Goal: Task Accomplishment & Management: Manage account settings

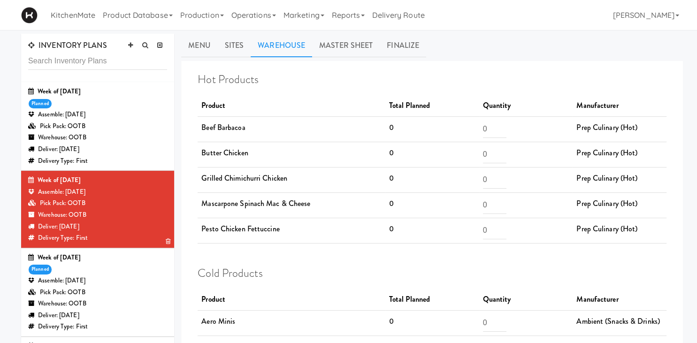
click at [81, 181] on div "Week of Oct 12th, 2025" at bounding box center [97, 181] width 139 height 12
click at [132, 222] on div "Deliver: Thursday Oct 16, 2025" at bounding box center [97, 227] width 139 height 12
click at [239, 43] on link "Sites" at bounding box center [234, 45] width 33 height 23
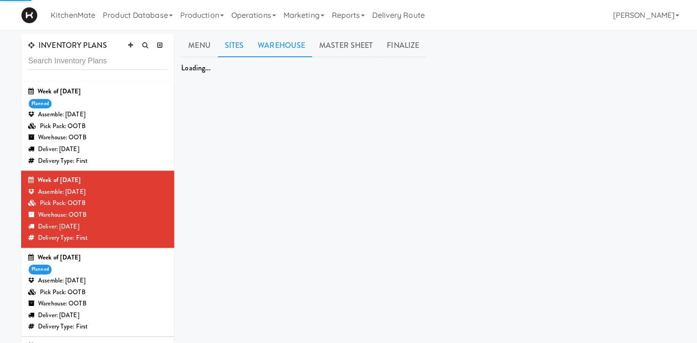
click at [281, 44] on link "Warehouse" at bounding box center [281, 45] width 61 height 23
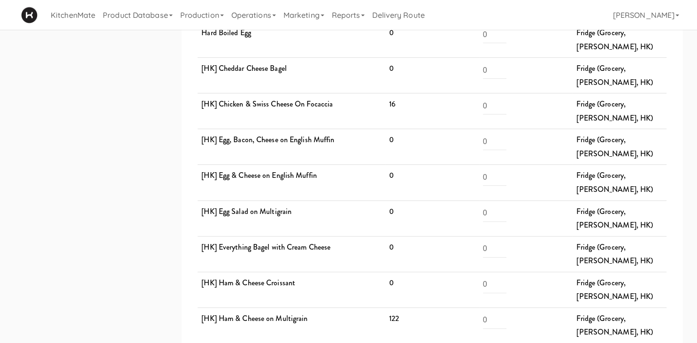
scroll to position [694, 0]
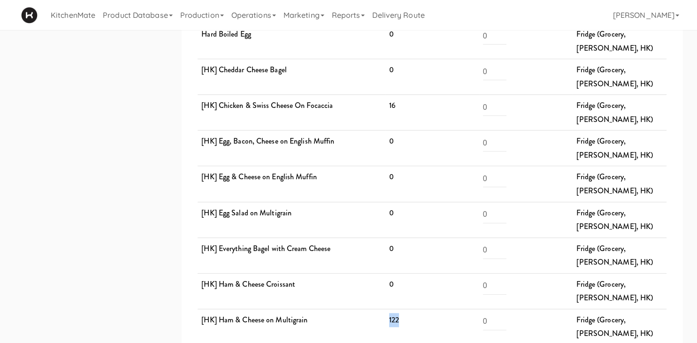
drag, startPoint x: 410, startPoint y: 181, endPoint x: 386, endPoint y: 181, distance: 23.5
click at [386, 309] on td "122" at bounding box center [432, 327] width 94 height 36
click at [380, 309] on td "[HK] Ham & Cheese on Multigrain" at bounding box center [292, 327] width 188 height 36
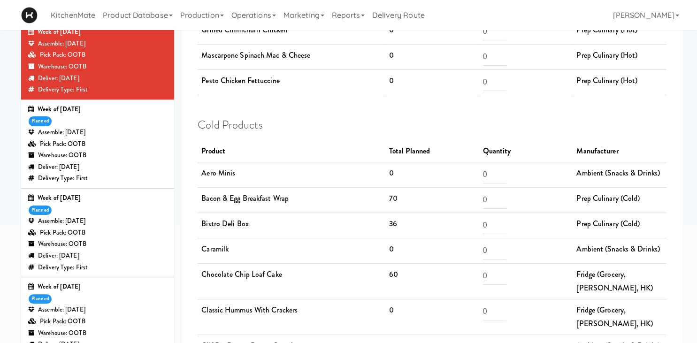
scroll to position [0, 0]
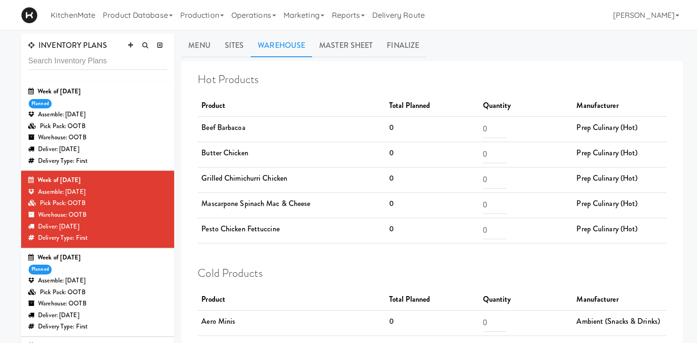
click at [104, 287] on div "Assemble: Saturday Oct 11, 2025" at bounding box center [97, 281] width 139 height 12
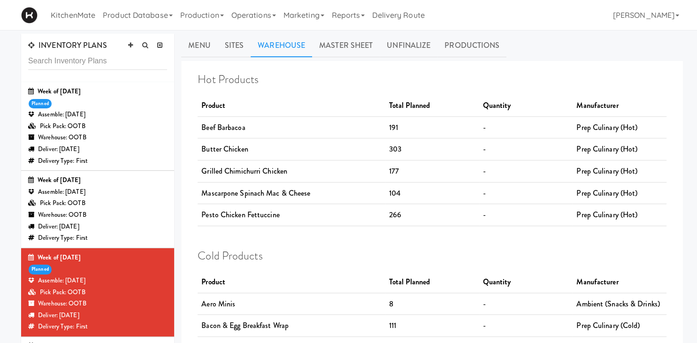
click at [111, 104] on div "Week of Oct 5th, 2025 planned Assemble: Friday Oct 10, 2025 Pick Pack: OOTB War…" at bounding box center [97, 126] width 139 height 81
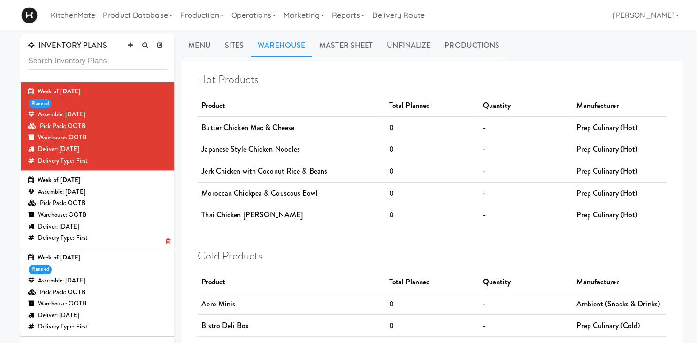
click at [132, 194] on div "Assemble: Wednesday Oct 15, 2025" at bounding box center [97, 192] width 139 height 12
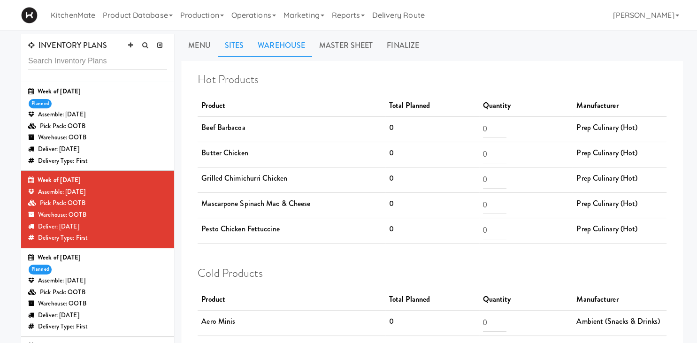
click at [231, 46] on link "Sites" at bounding box center [234, 45] width 33 height 23
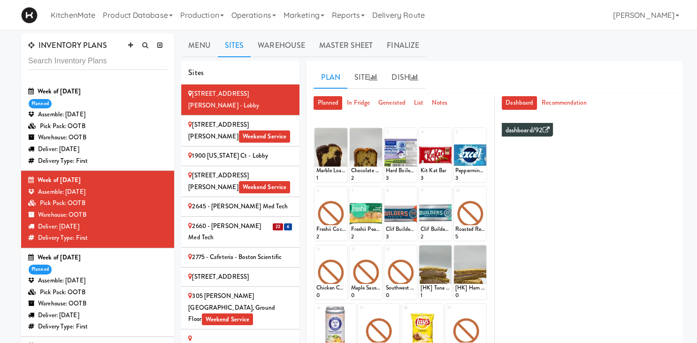
click at [231, 221] on div "2660 - Baylis Med Tech" at bounding box center [240, 232] width 104 height 23
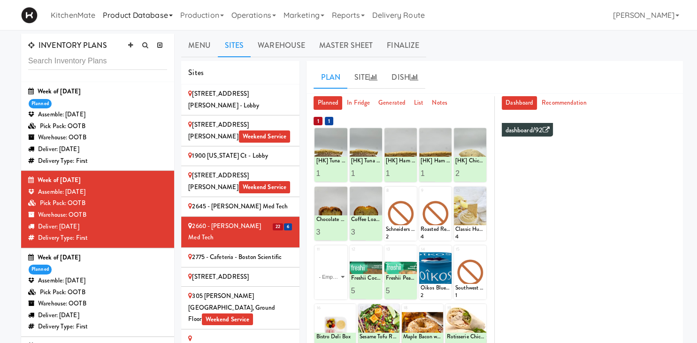
click at [164, 13] on link "Product Database" at bounding box center [137, 15] width 77 height 30
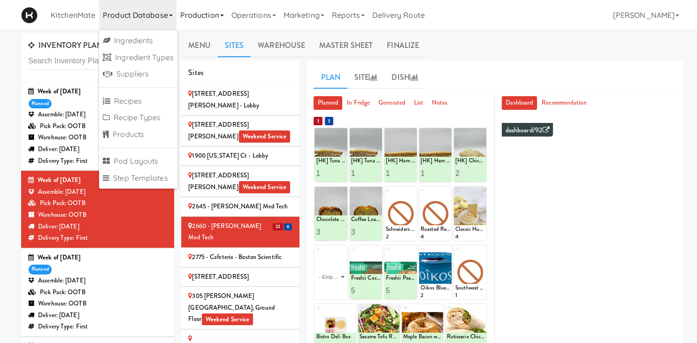
click at [213, 15] on link "Production" at bounding box center [201, 15] width 51 height 30
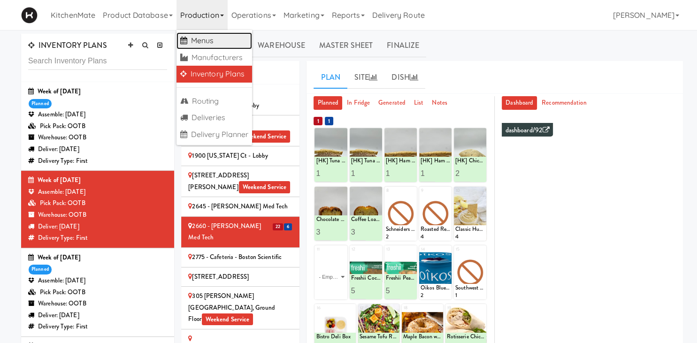
click at [213, 37] on link "Menus" at bounding box center [214, 40] width 76 height 17
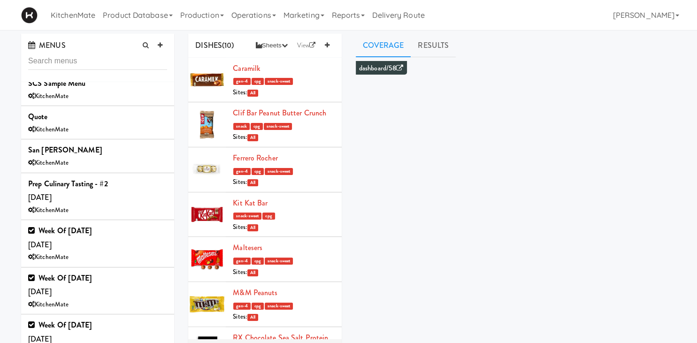
scroll to position [392, 0]
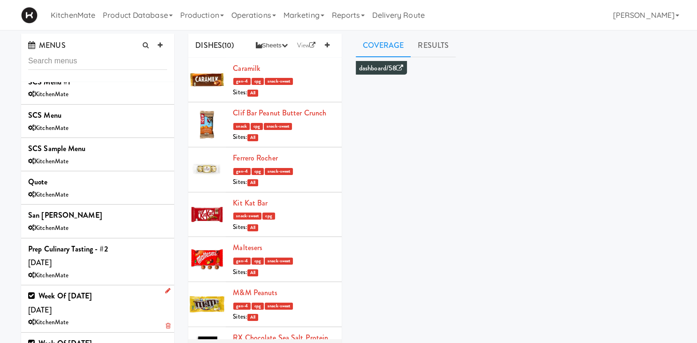
drag, startPoint x: 117, startPoint y: 279, endPoint x: 38, endPoint y: 277, distance: 79.3
click at [38, 289] on div "Week of Oct 12th, 2025 Saturday, Oct 11 KitchenMate" at bounding box center [97, 308] width 139 height 39
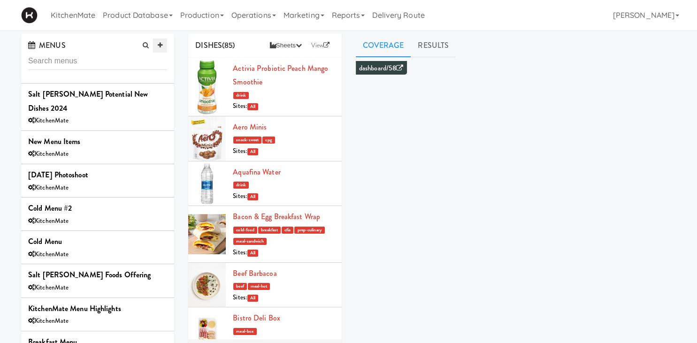
click at [162, 46] on icon at bounding box center [160, 45] width 5 height 6
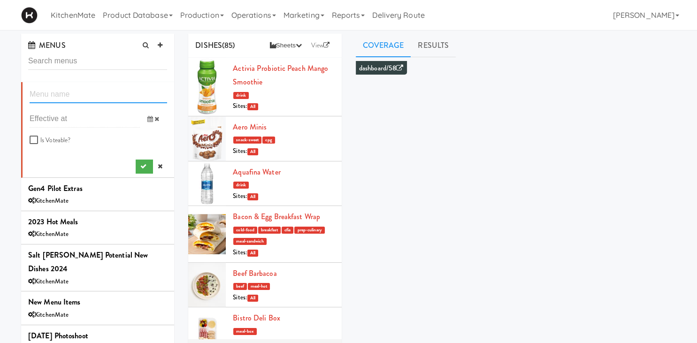
click at [53, 91] on input "text" at bounding box center [98, 94] width 137 height 17
paste input "Week of Oct 12th, 2025"
click at [78, 93] on input "Week of Oct 12th, 2025" at bounding box center [98, 94] width 137 height 17
click at [79, 93] on input "Week of Oct 12th, 2025" at bounding box center [98, 94] width 137 height 17
click at [79, 97] on input "Week of Oct 12th, 2025" at bounding box center [98, 94] width 137 height 17
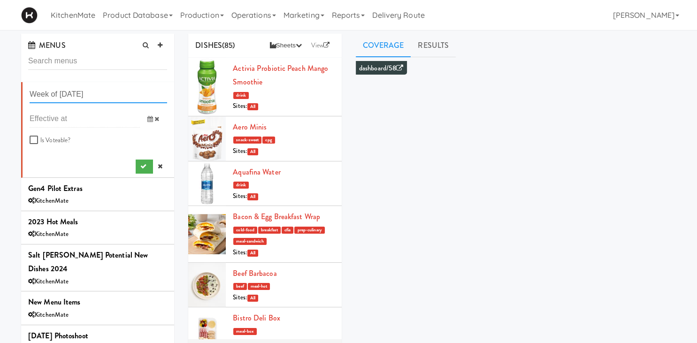
type input "Week of Oct 19th, 2025"
click at [149, 115] on span at bounding box center [153, 118] width 27 height 17
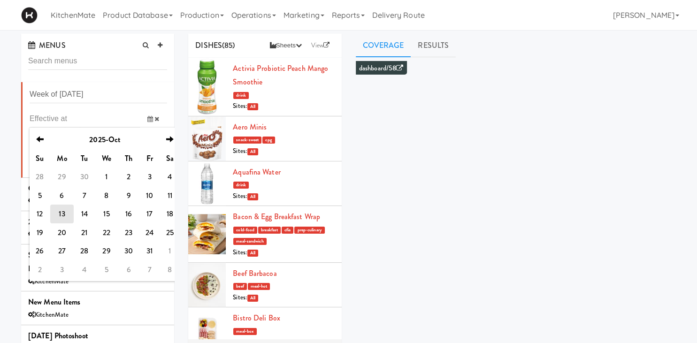
click at [149, 115] on span at bounding box center [153, 118] width 27 height 17
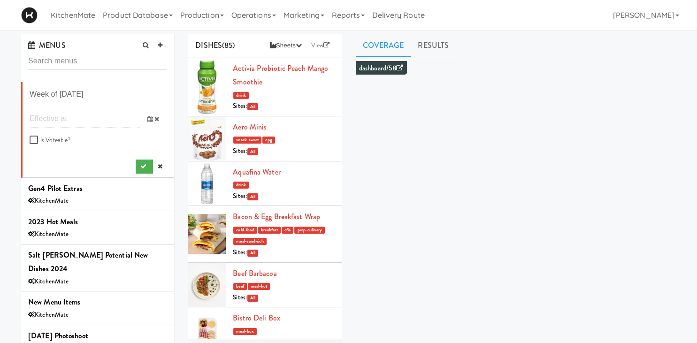
click at [57, 121] on input "text" at bounding box center [85, 118] width 110 height 17
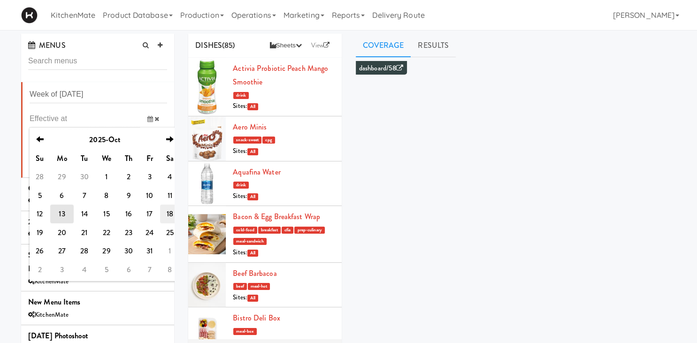
click at [165, 214] on td "18" at bounding box center [170, 214] width 20 height 19
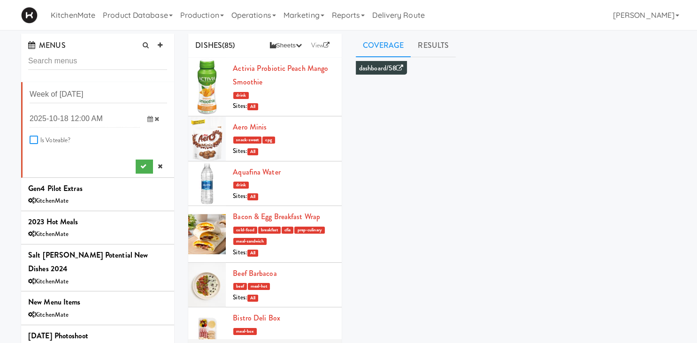
click at [32, 141] on input "Is Voteable?" at bounding box center [35, 141] width 11 height 8
checkbox input "true"
click at [145, 164] on icon "submit" at bounding box center [143, 166] width 6 height 6
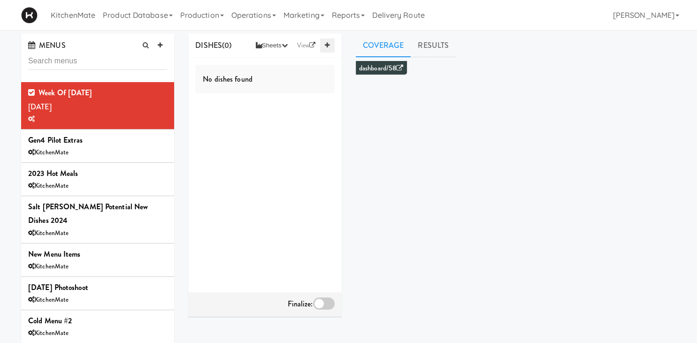
click at [327, 42] on icon at bounding box center [327, 45] width 5 height 6
click at [254, 67] on input "text" at bounding box center [252, 70] width 39 height 12
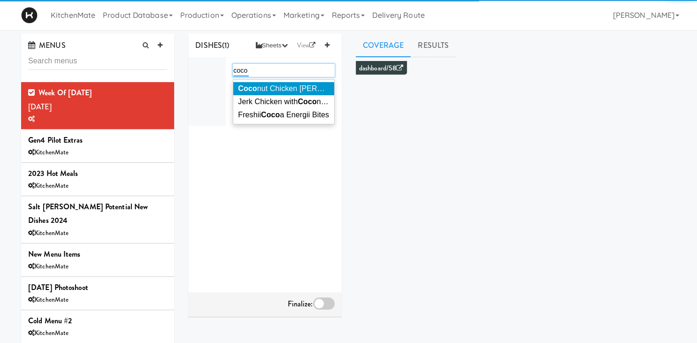
type input "coco"
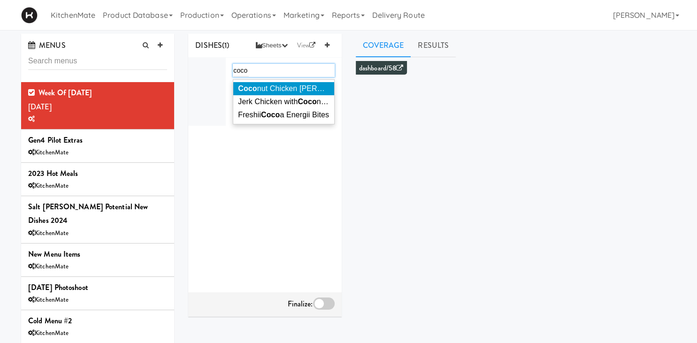
click at [267, 89] on span "Coco nut Chicken Curry" at bounding box center [299, 88] width 123 height 8
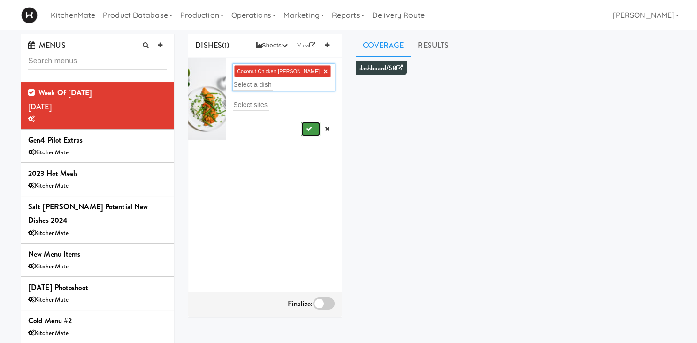
click at [309, 127] on icon "submit" at bounding box center [309, 129] width 6 height 6
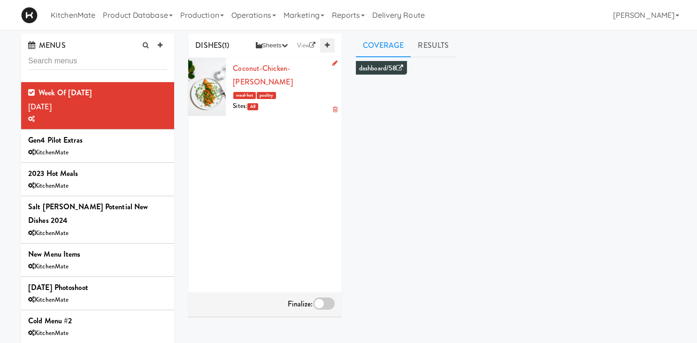
click at [329, 48] on icon at bounding box center [327, 45] width 5 height 6
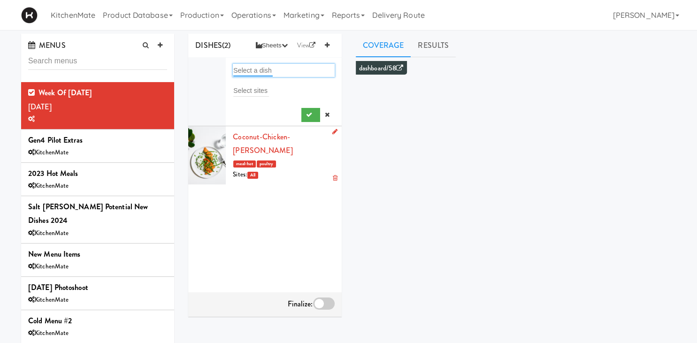
click at [262, 70] on input "text" at bounding box center [252, 70] width 39 height 12
click at [245, 67] on input "chicjen" at bounding box center [244, 70] width 22 height 12
click at [247, 72] on input "chicjen" at bounding box center [244, 70] width 22 height 12
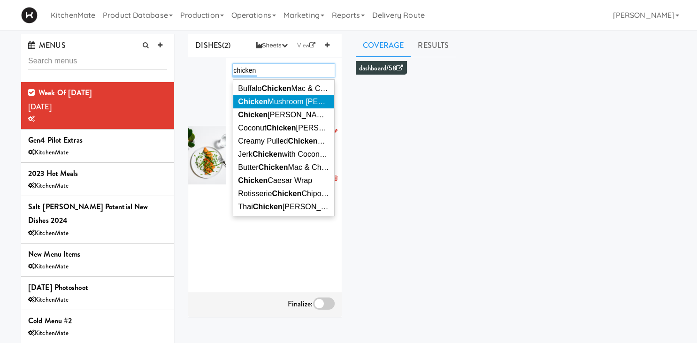
type input "chicken"
click at [297, 102] on span "Chicken Mushroom Alfredo" at bounding box center [303, 102] width 130 height 8
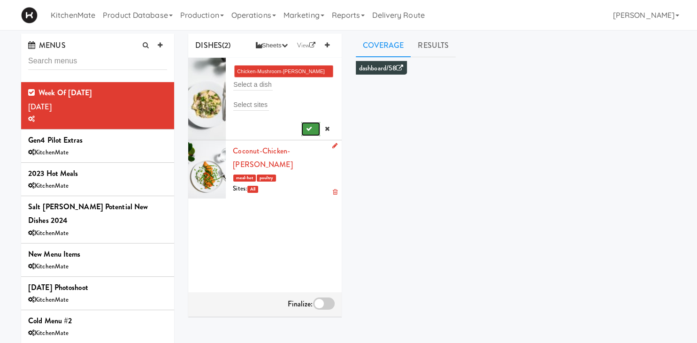
click at [309, 129] on icon "submit" at bounding box center [309, 129] width 6 height 6
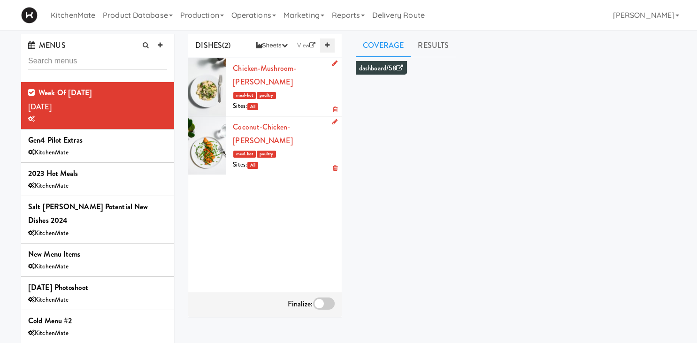
click at [325, 45] on icon at bounding box center [327, 45] width 5 height 6
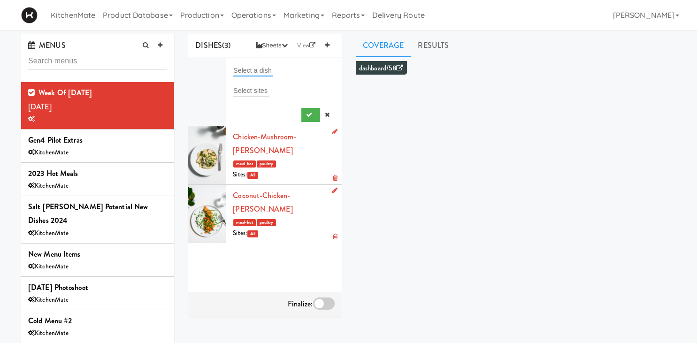
click at [265, 72] on input "text" at bounding box center [252, 70] width 39 height 12
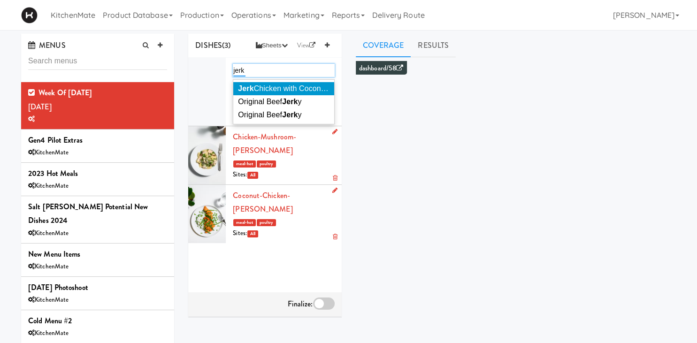
type input "jerk"
click at [273, 89] on span "Jerk Chicken with Coconut Rice & Beans" at bounding box center [306, 88] width 137 height 8
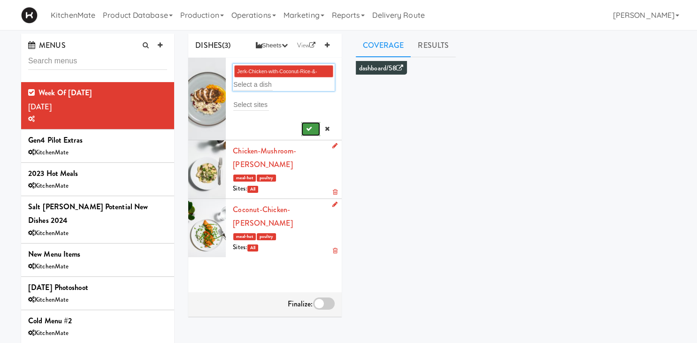
click at [314, 129] on button "submit" at bounding box center [310, 129] width 19 height 14
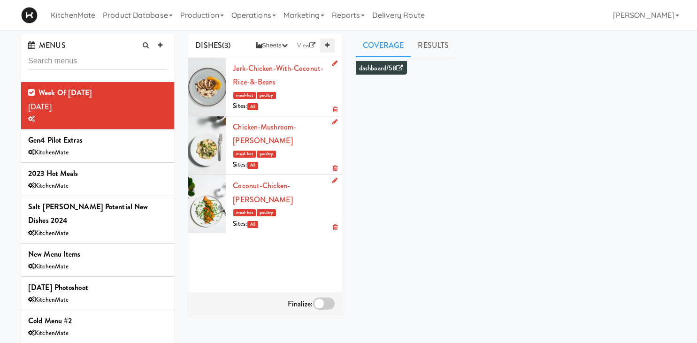
click at [327, 42] on link at bounding box center [327, 45] width 14 height 14
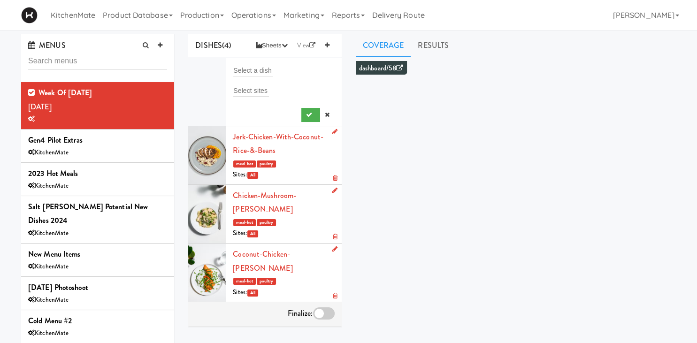
click at [252, 59] on li "Select a dish Select sites" at bounding box center [264, 92] width 153 height 69
click at [249, 69] on input "text" at bounding box center [252, 70] width 39 height 12
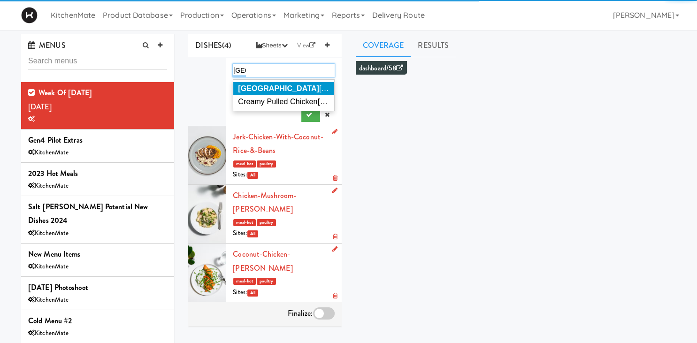
type input "riga"
click at [288, 89] on span "Riga toni Bolognese" at bounding box center [310, 88] width 144 height 8
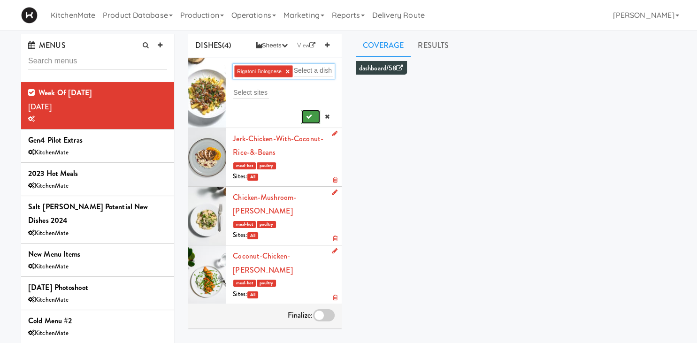
click at [309, 118] on icon "submit" at bounding box center [309, 117] width 6 height 6
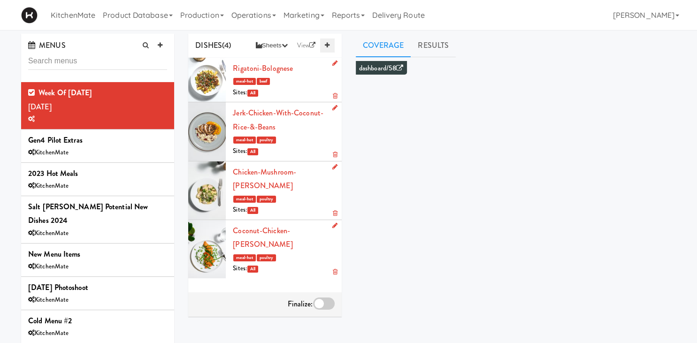
click at [329, 43] on icon at bounding box center [327, 45] width 5 height 6
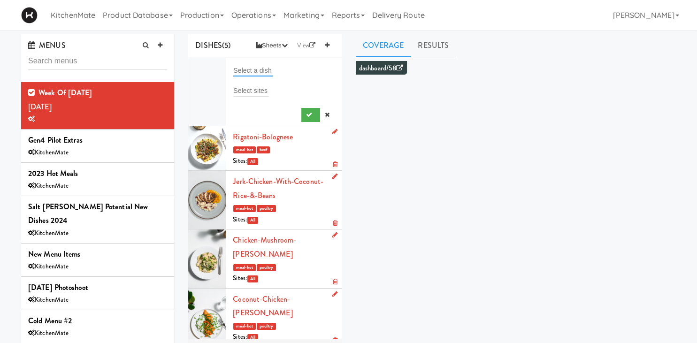
click at [256, 72] on input "text" at bounding box center [252, 70] width 39 height 12
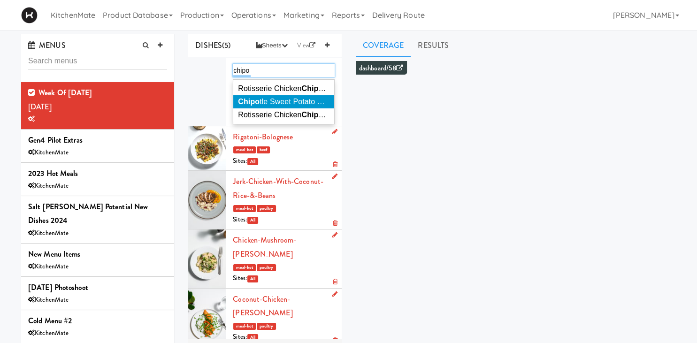
type input "chipo"
click at [281, 99] on span "Chipo tle Sweet Potato Bowl" at bounding box center [286, 102] width 96 height 8
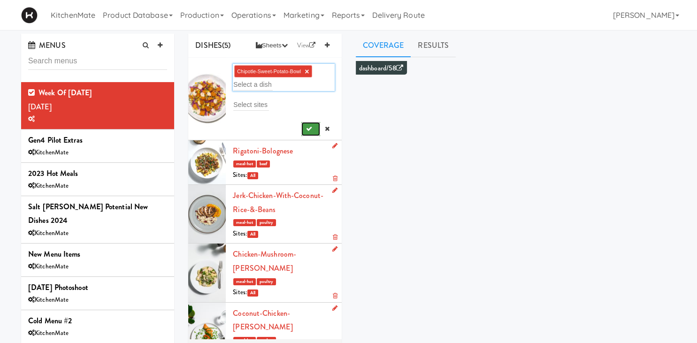
click at [307, 130] on icon "submit" at bounding box center [309, 129] width 6 height 6
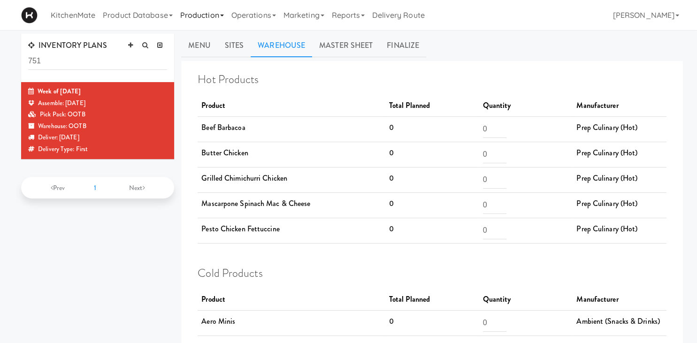
click at [217, 10] on link "Production" at bounding box center [201, 15] width 51 height 30
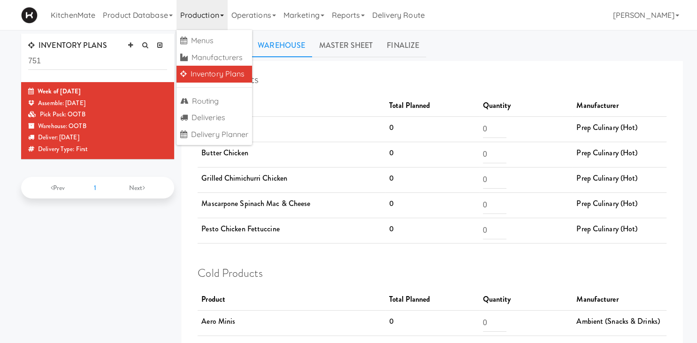
click at [221, 74] on link "Inventory Plans" at bounding box center [214, 74] width 76 height 17
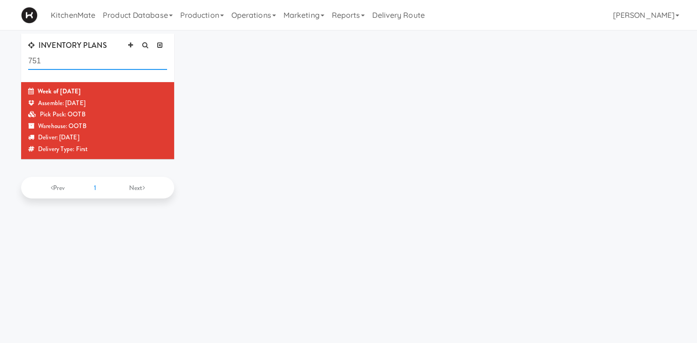
drag, startPoint x: 67, startPoint y: 63, endPoint x: -17, endPoint y: 67, distance: 83.6
click at [28, 67] on input "751" at bounding box center [97, 61] width 139 height 17
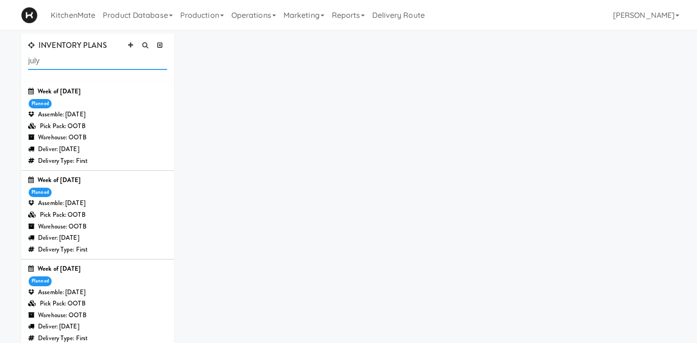
type input "july"
click at [103, 223] on div "Warehouse: OOTB" at bounding box center [97, 227] width 139 height 12
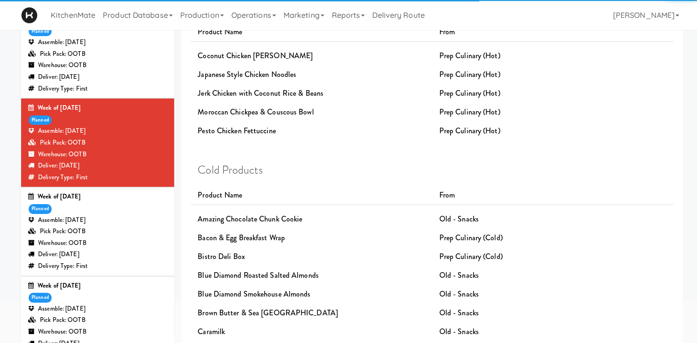
scroll to position [148, 0]
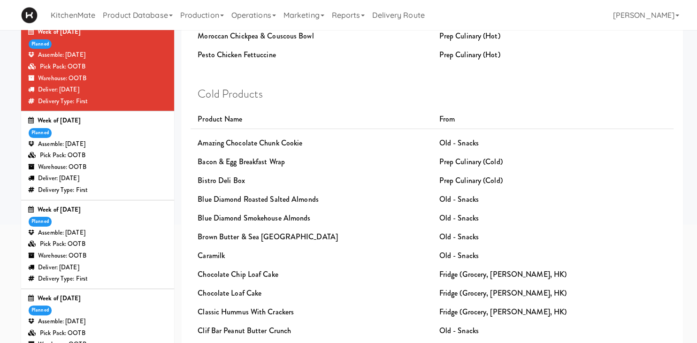
click at [110, 238] on div "Assemble: Wednesday Jul 23, 2025" at bounding box center [97, 233] width 139 height 12
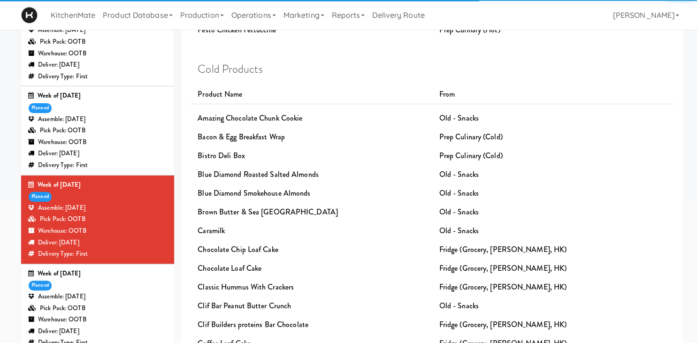
click at [114, 291] on div "Assemble: Saturday Jul 19, 2025" at bounding box center [97, 297] width 139 height 12
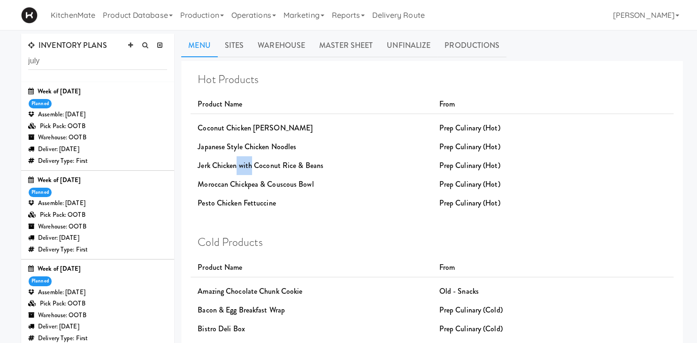
drag, startPoint x: 235, startPoint y: 169, endPoint x: 257, endPoint y: 183, distance: 25.8
click at [254, 169] on div "Jerk Chicken with Coconut Rice & Beans" at bounding box center [311, 165] width 241 height 19
click at [255, 196] on div "Pesto Chicken Fettuccine" at bounding box center [311, 203] width 241 height 19
drag, startPoint x: 255, startPoint y: 196, endPoint x: 232, endPoint y: 200, distance: 23.3
click at [232, 200] on div "Pesto Chicken Fettuccine" at bounding box center [311, 203] width 241 height 19
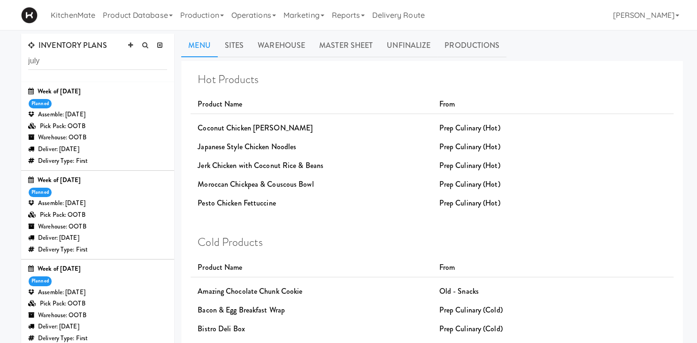
click at [211, 204] on div "Pesto Chicken Fettuccine" at bounding box center [311, 203] width 241 height 19
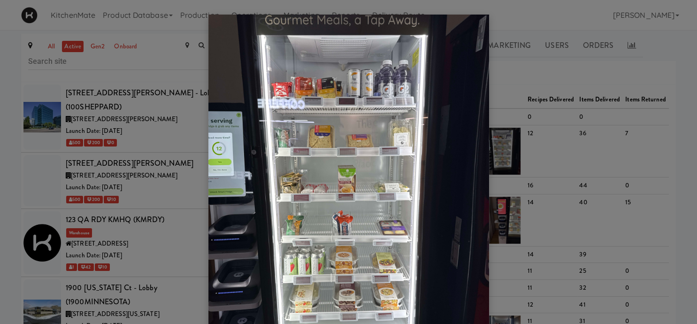
scroll to position [4735, 0]
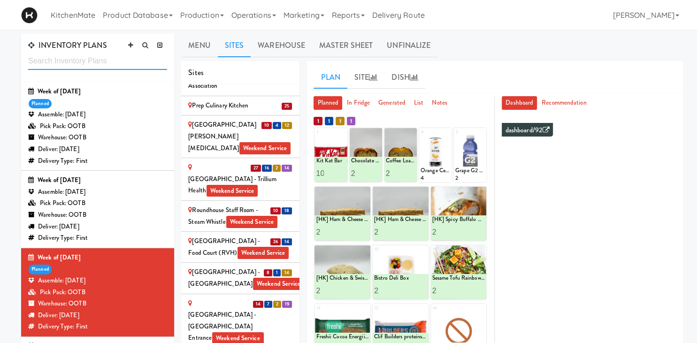
click at [76, 60] on input "text" at bounding box center [97, 61] width 139 height 17
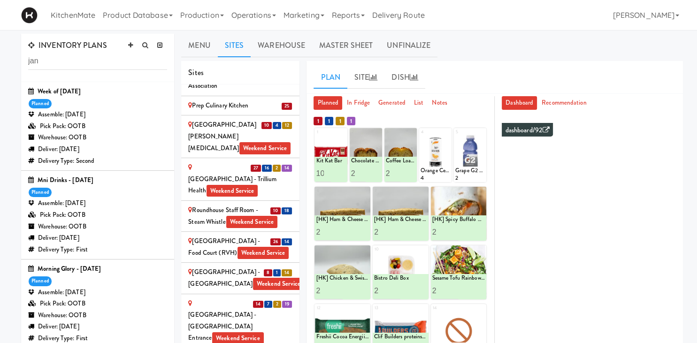
click at [105, 145] on div "Deliver: Thursday Jan 30, 2025" at bounding box center [97, 150] width 139 height 12
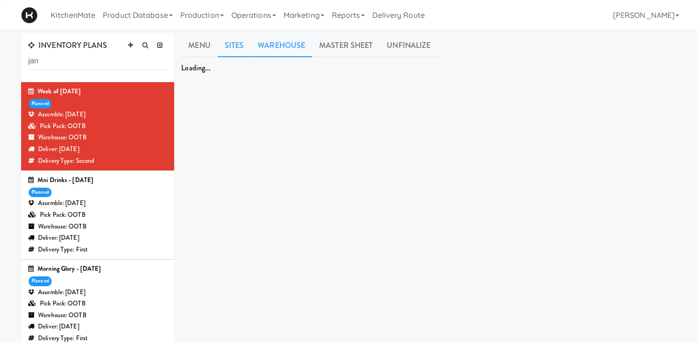
click at [297, 38] on link "Warehouse" at bounding box center [281, 45] width 61 height 23
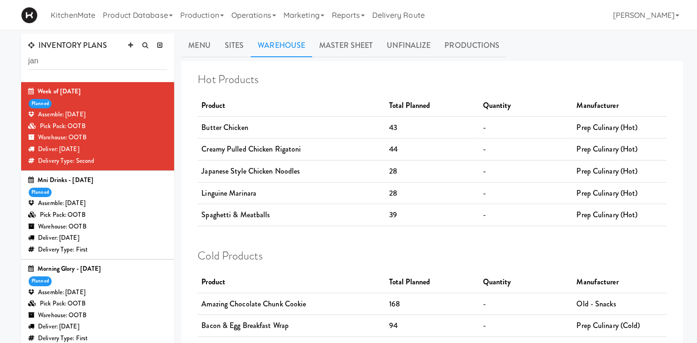
scroll to position [198, 0]
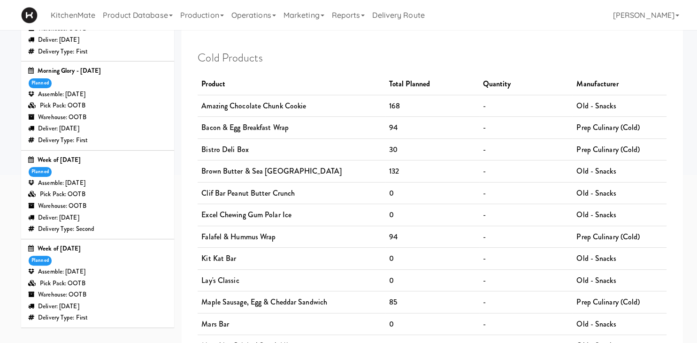
click at [115, 223] on div "Deliver: Thursday Jan 23, 2025" at bounding box center [97, 218] width 139 height 12
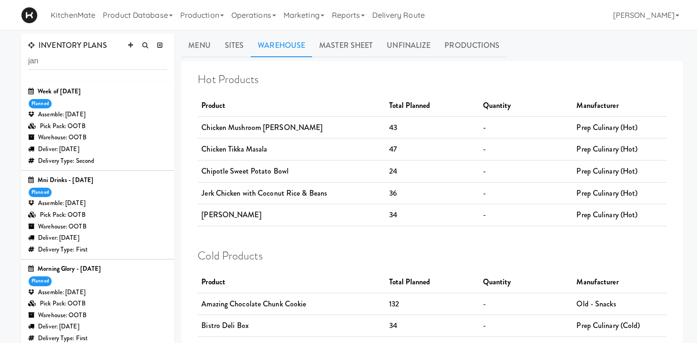
drag, startPoint x: 403, startPoint y: 214, endPoint x: 366, endPoint y: 214, distance: 37.1
click at [366, 214] on tr "Rigatoni Bolognese 34 - Prep Culinary (Hot)" at bounding box center [432, 215] width 469 height 22
click at [343, 253] on h4 "Cold Products" at bounding box center [432, 256] width 469 height 12
click at [43, 67] on input "jan" at bounding box center [97, 61] width 139 height 17
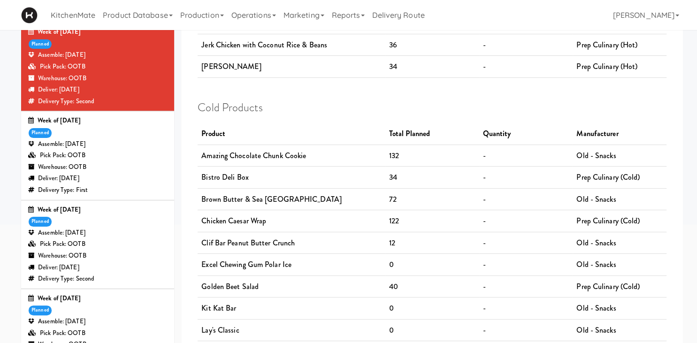
scroll to position [198, 0]
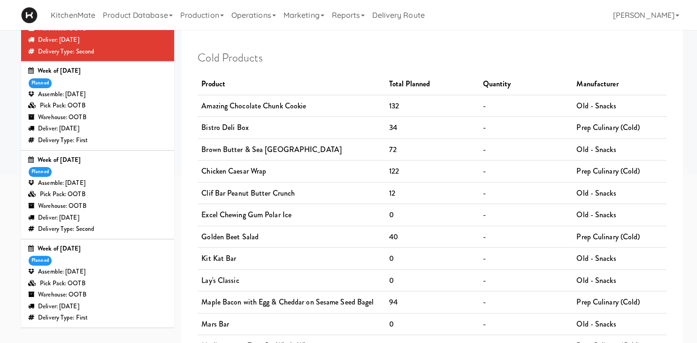
type input "january"
click at [134, 285] on div "Pick Pack: OOTB" at bounding box center [97, 284] width 139 height 12
